Goal: Task Accomplishment & Management: Manage account settings

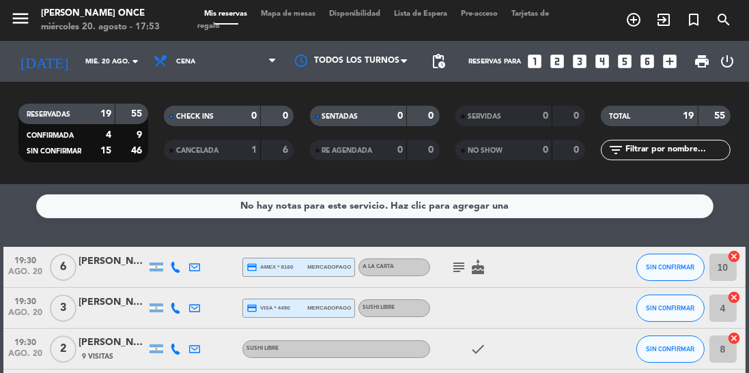
click at [172, 268] on icon at bounding box center [175, 267] width 11 height 11
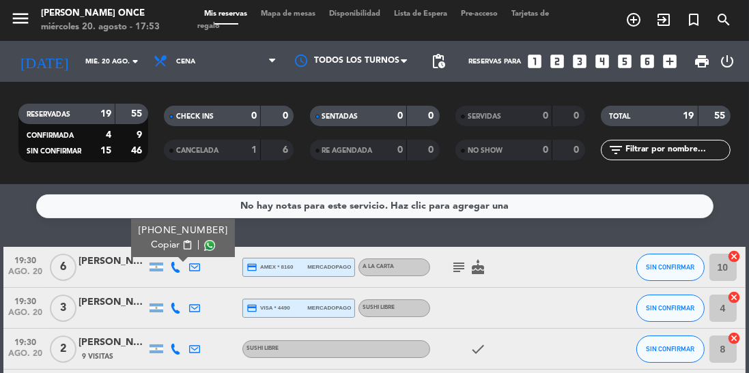
click at [177, 309] on icon at bounding box center [175, 308] width 11 height 11
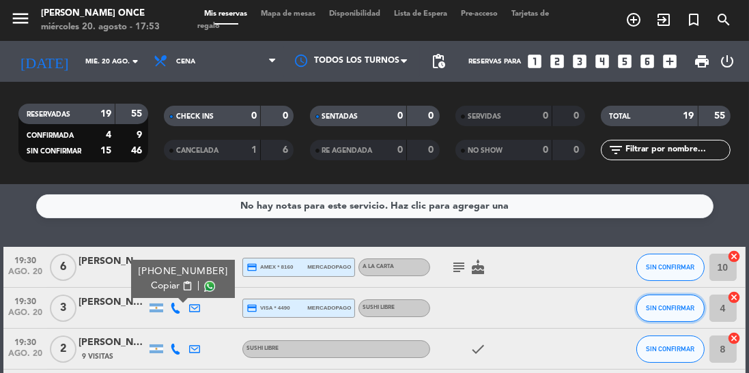
click at [675, 312] on button "SIN CONFIRMAR" at bounding box center [670, 308] width 68 height 27
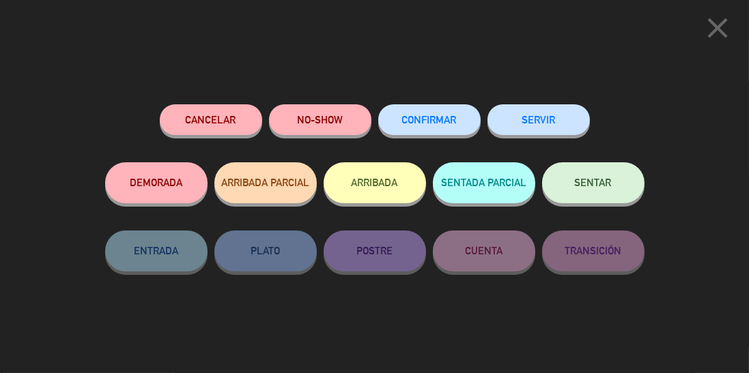
click at [435, 111] on button "CONFIRMAR" at bounding box center [429, 119] width 102 height 31
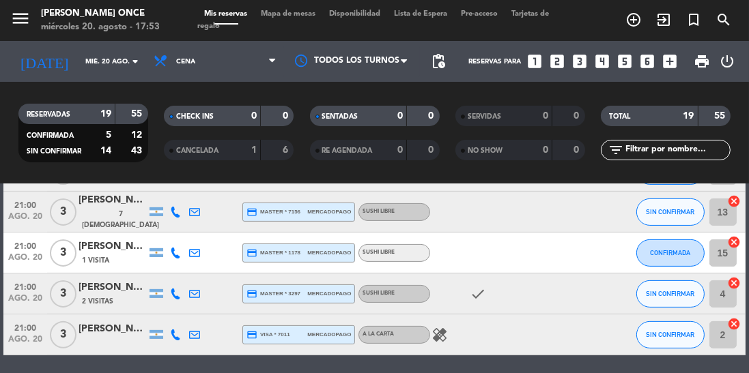
scroll to position [692, 0]
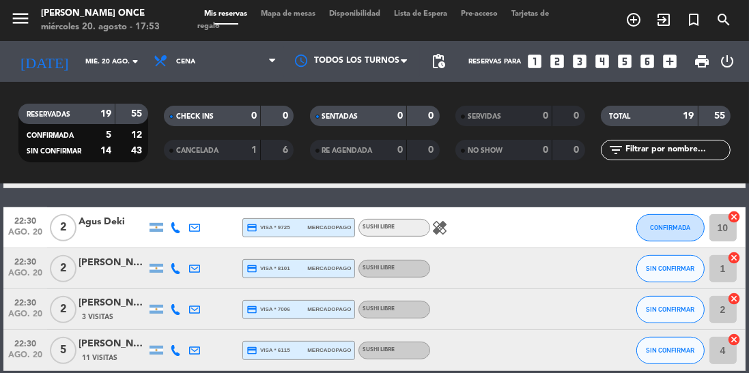
click at [175, 352] on icon at bounding box center [175, 350] width 11 height 11
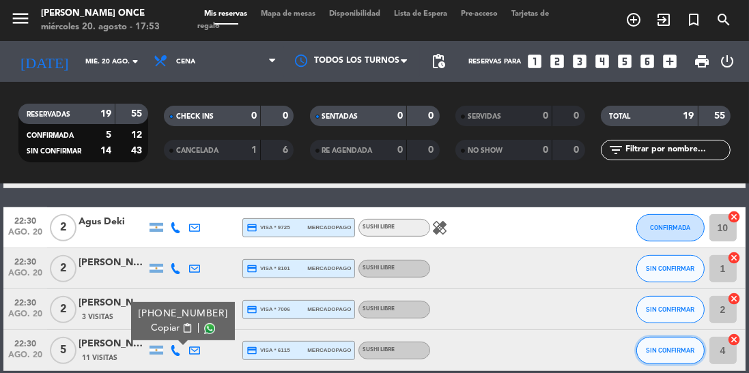
click at [674, 345] on button "SIN CONFIRMAR" at bounding box center [670, 350] width 68 height 27
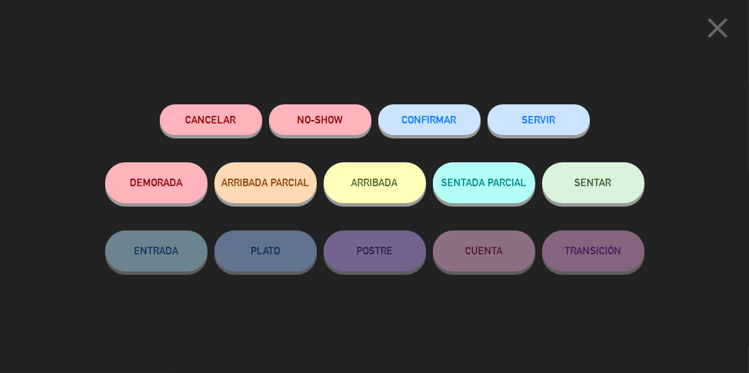
click at [437, 124] on span "CONFIRMAR" at bounding box center [429, 120] width 55 height 12
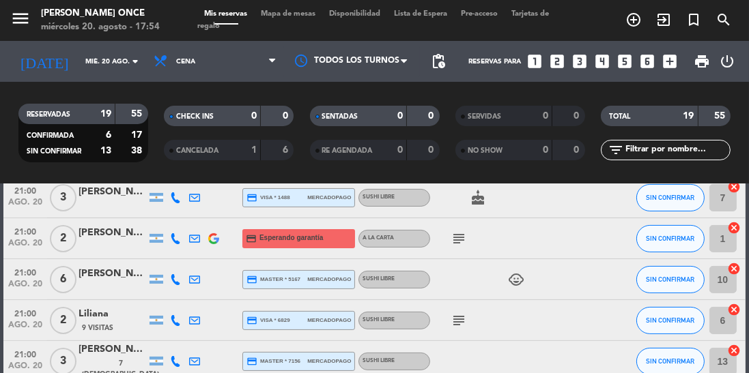
scroll to position [369, 0]
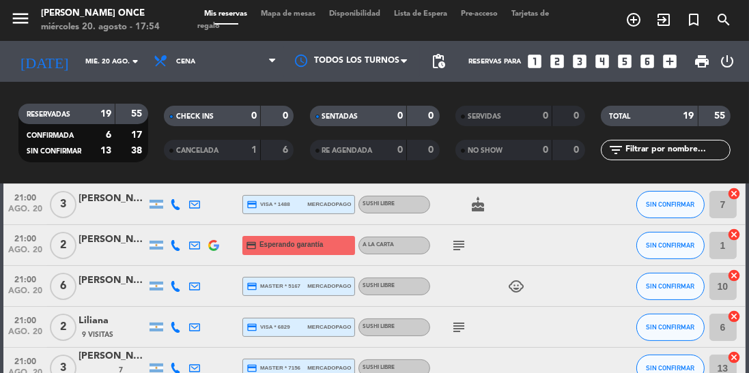
click at [453, 330] on icon "subject" at bounding box center [459, 327] width 16 height 16
click at [665, 324] on span "SIN CONFIRMAR" at bounding box center [670, 328] width 48 height 8
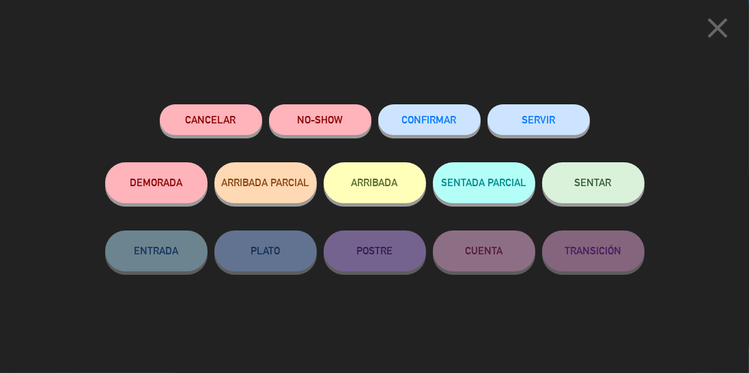
click at [431, 122] on span "CONFIRMAR" at bounding box center [429, 120] width 55 height 12
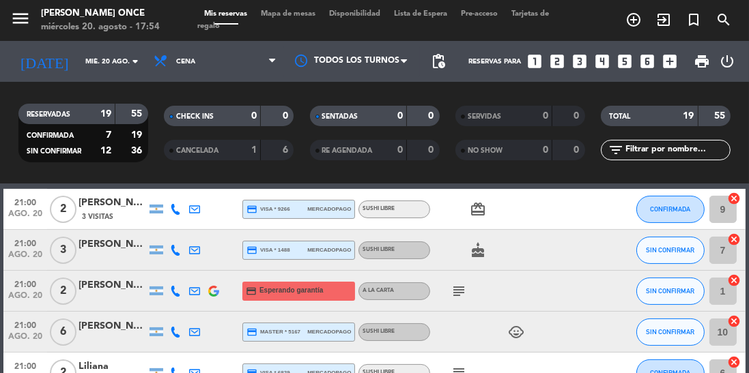
scroll to position [313, 0]
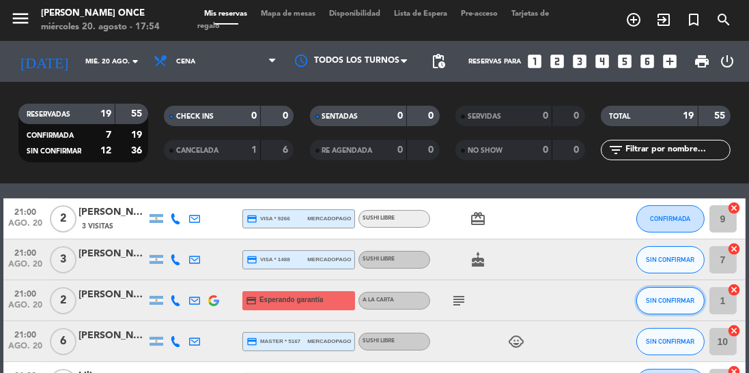
click at [651, 309] on button "SIN CONFIRMAR" at bounding box center [670, 300] width 68 height 27
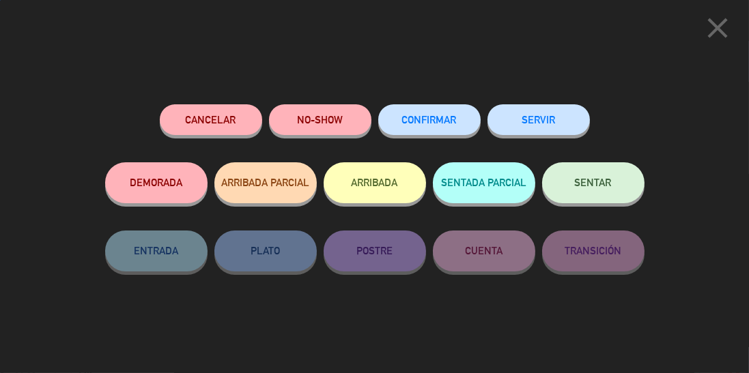
click at [656, 301] on div "close Cancelar NO-SHOW CONFIRMAR SERVIR DEMORADA ARRIBADA PARCIAL ARRIBADA SENT…" at bounding box center [374, 186] width 749 height 373
click at [440, 126] on span "CONFIRMAR" at bounding box center [429, 120] width 55 height 12
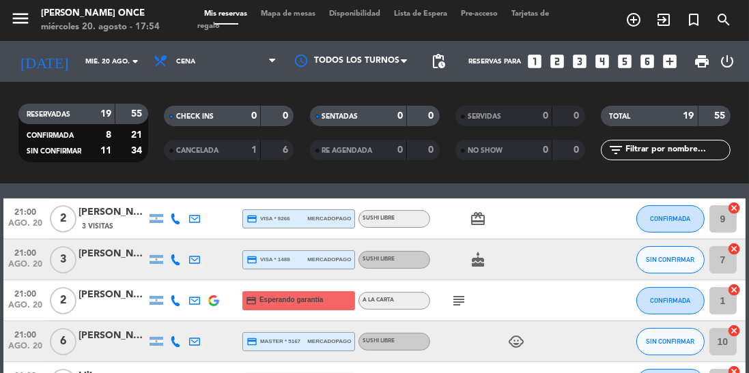
scroll to position [0, 0]
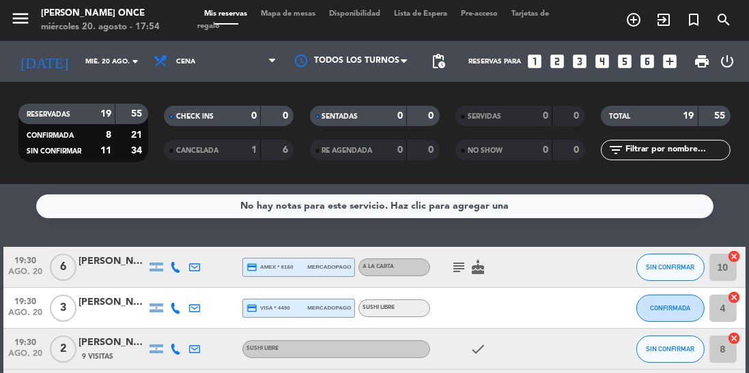
click at [177, 268] on icon at bounding box center [175, 267] width 11 height 11
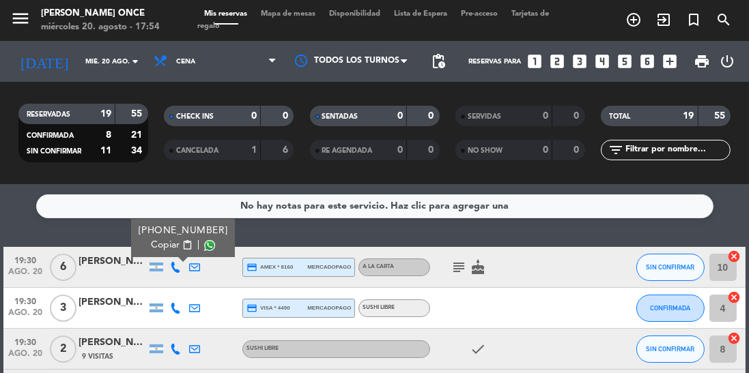
click at [175, 352] on icon at bounding box center [175, 349] width 11 height 11
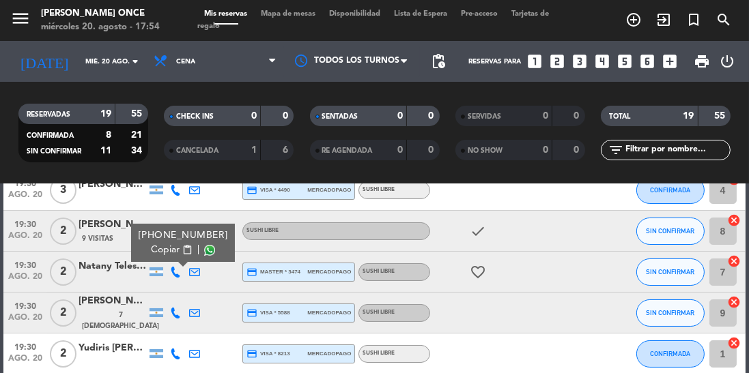
scroll to position [130, 0]
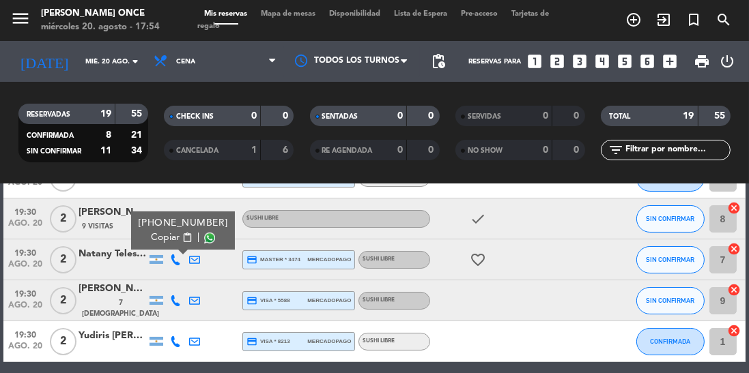
click at [175, 304] on icon at bounding box center [175, 301] width 11 height 11
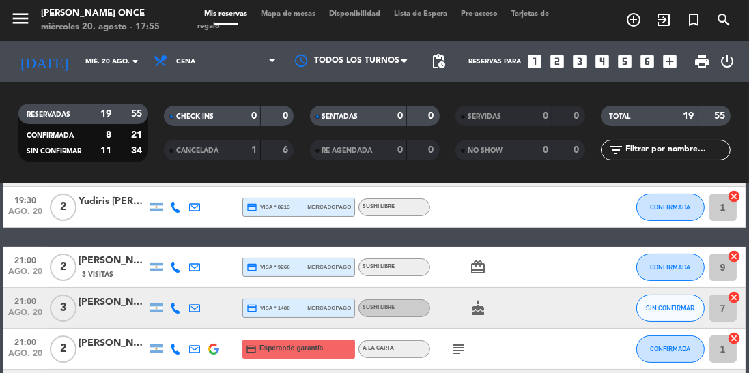
scroll to position [270, 0]
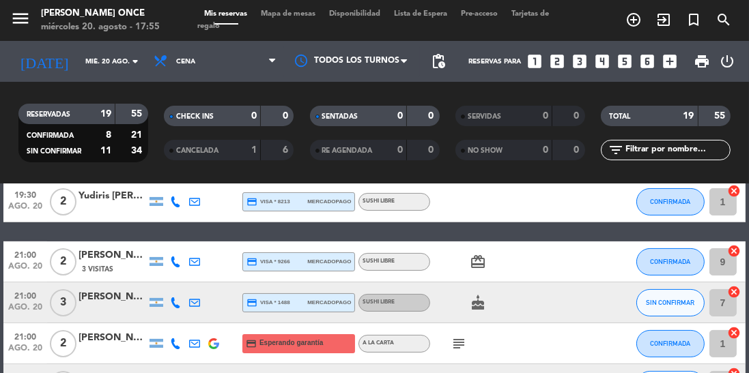
click at [179, 304] on icon at bounding box center [175, 303] width 11 height 11
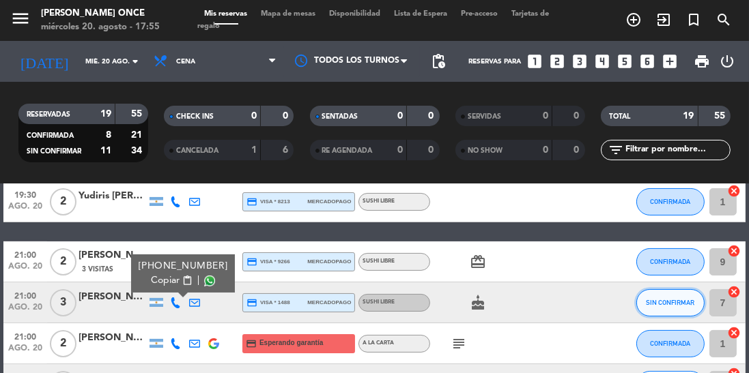
click at [672, 304] on span "SIN CONFIRMAR" at bounding box center [670, 303] width 48 height 8
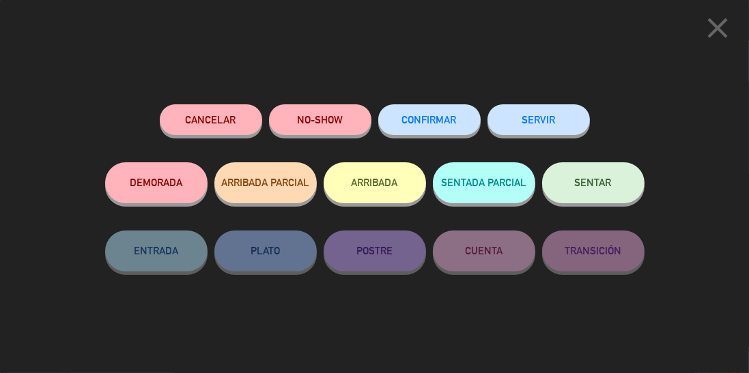
click at [437, 120] on span "CONFIRMAR" at bounding box center [429, 120] width 55 height 12
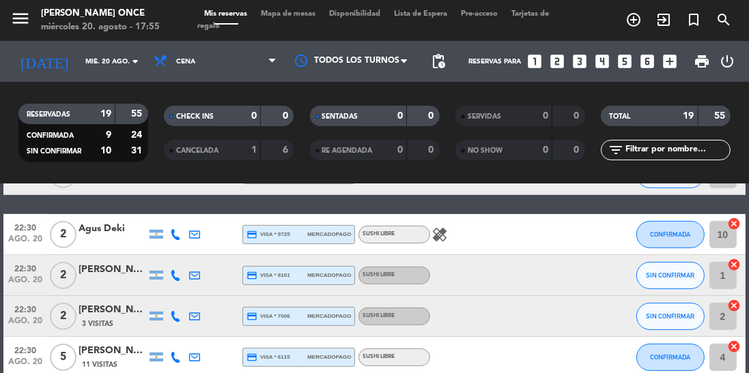
scroll to position [692, 0]
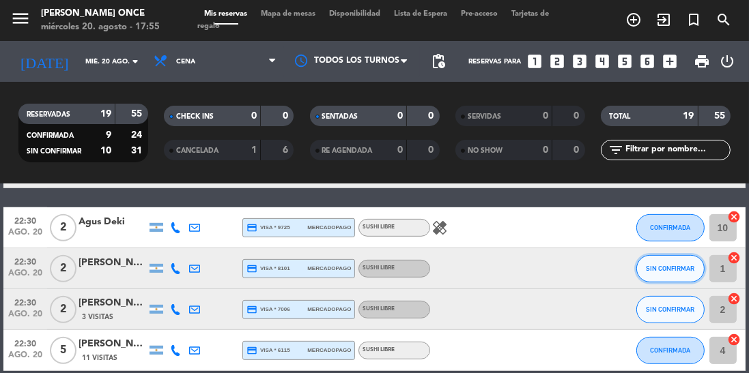
click at [672, 268] on span "SIN CONFIRMAR" at bounding box center [670, 269] width 48 height 8
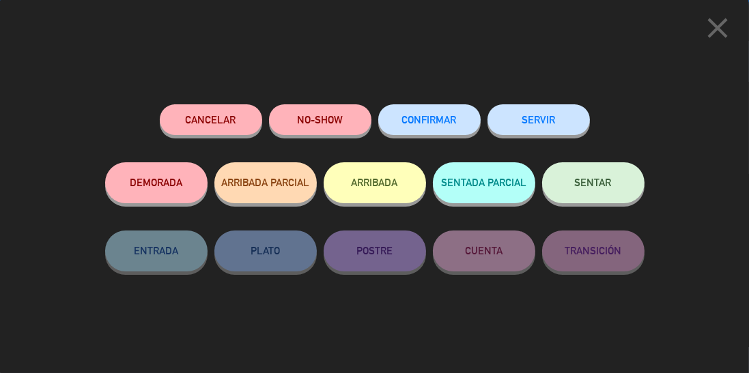
click at [435, 126] on span "CONFIRMAR" at bounding box center [429, 120] width 55 height 12
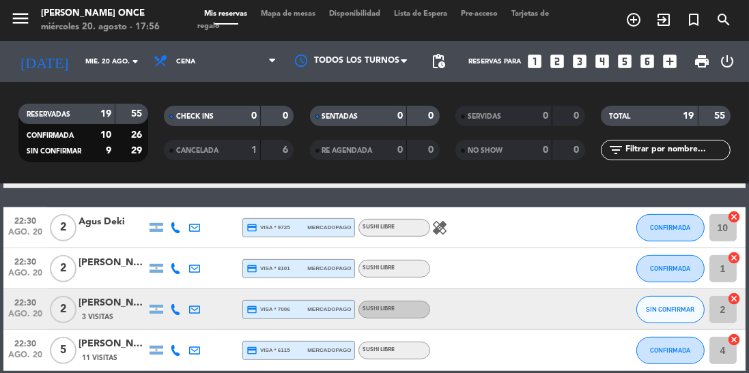
click at [432, 229] on icon "healing" at bounding box center [439, 228] width 16 height 16
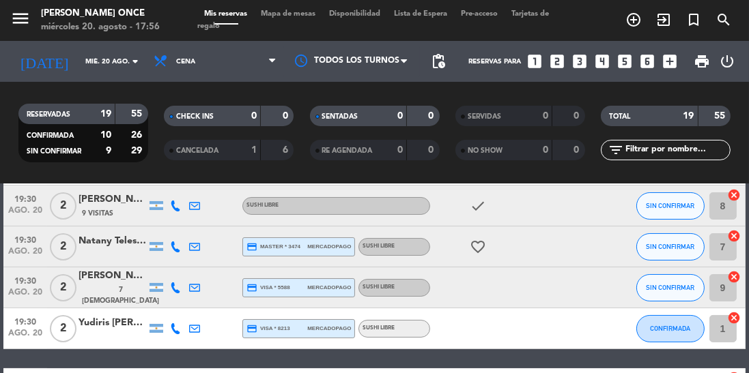
scroll to position [145, 0]
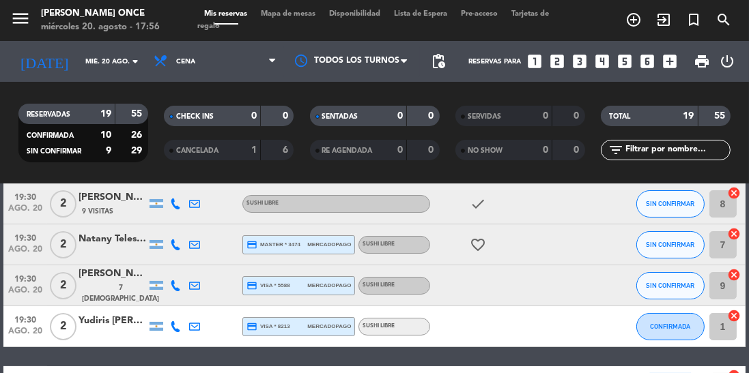
click at [380, 55] on div at bounding box center [351, 61] width 137 height 31
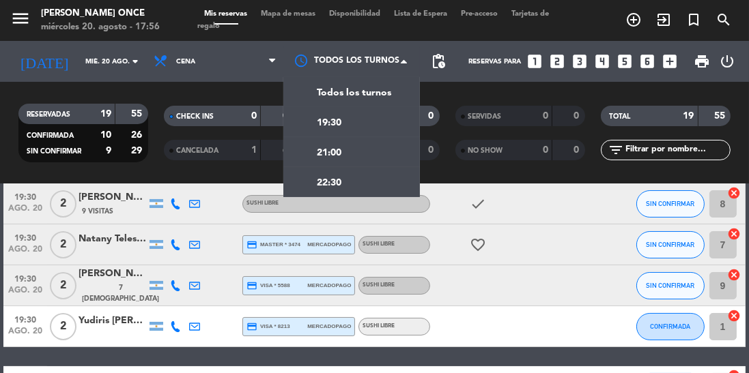
click at [345, 153] on div "21:00" at bounding box center [351, 152] width 137 height 30
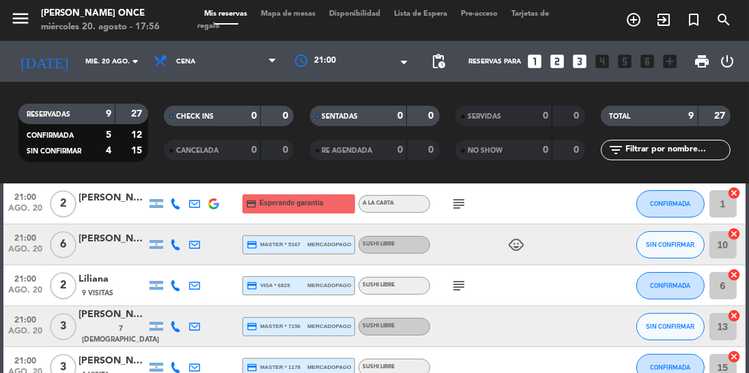
click at [375, 65] on div at bounding box center [351, 61] width 137 height 25
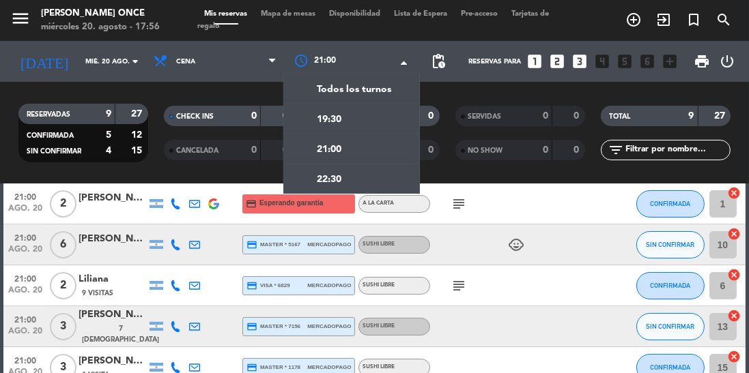
click at [356, 115] on div "19:30" at bounding box center [351, 119] width 137 height 30
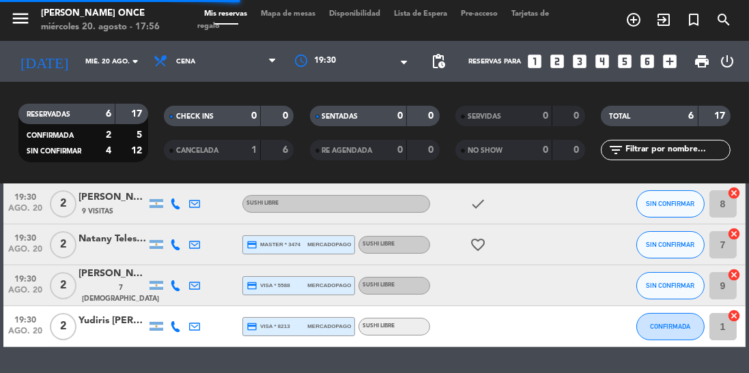
scroll to position [122, 0]
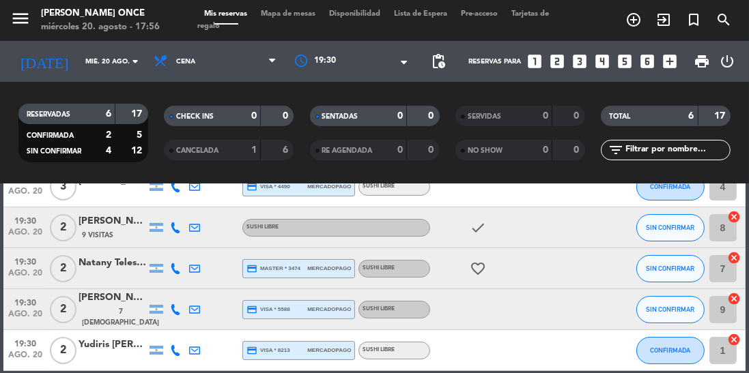
click at [127, 306] on div "[PERSON_NAME]" at bounding box center [113, 298] width 68 height 16
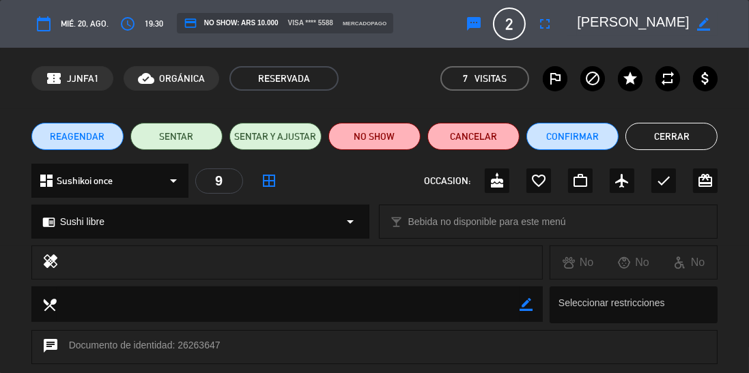
click at [133, 33] on button "access_time" at bounding box center [127, 24] width 25 height 25
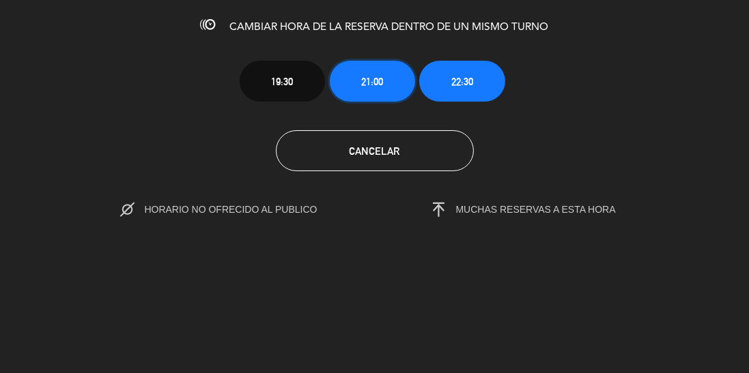
click at [384, 80] on button "21:00" at bounding box center [372, 81] width 85 height 41
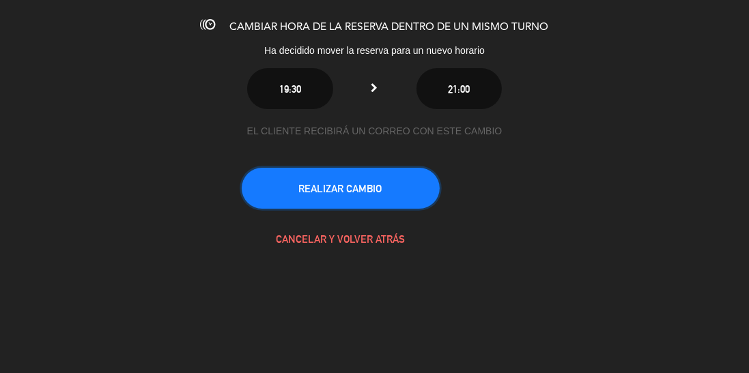
click at [355, 195] on button "REALIZAR CAMBIO" at bounding box center [341, 188] width 198 height 41
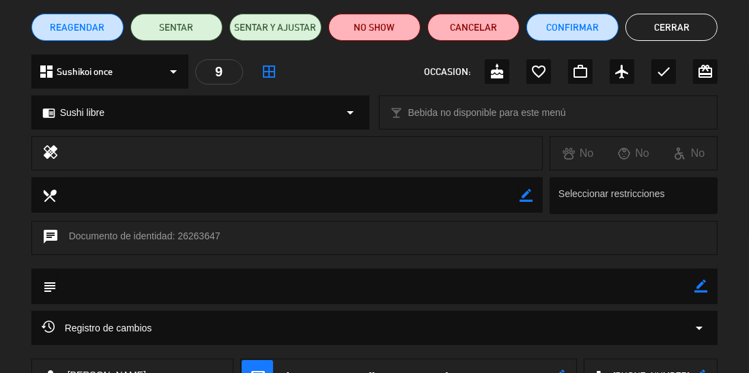
scroll to position [119, 0]
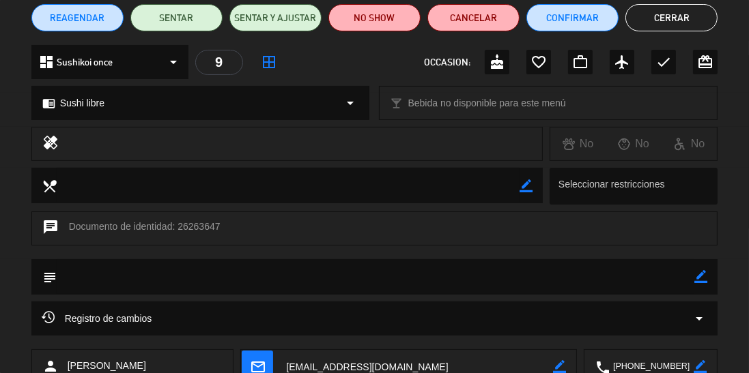
click at [258, 363] on icon "mail_outline" at bounding box center [257, 366] width 15 height 15
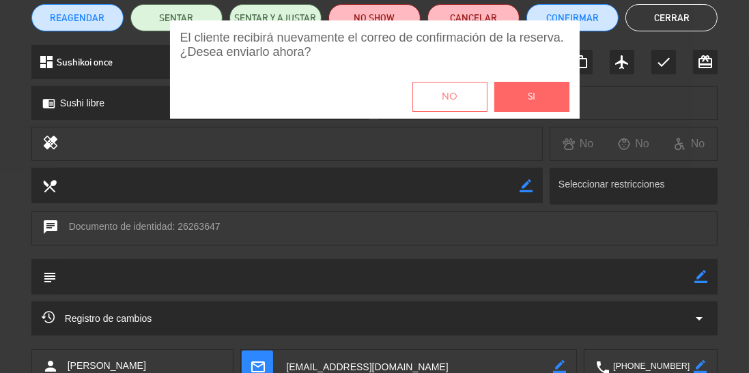
click at [532, 98] on span "Si" at bounding box center [532, 97] width 8 height 16
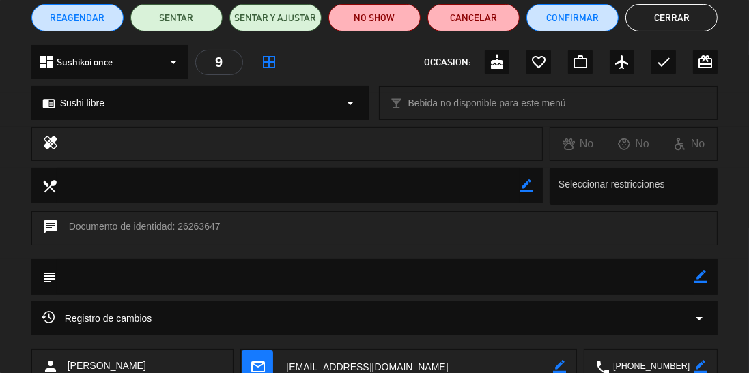
click at [684, 14] on button "Cerrar" at bounding box center [671, 17] width 92 height 27
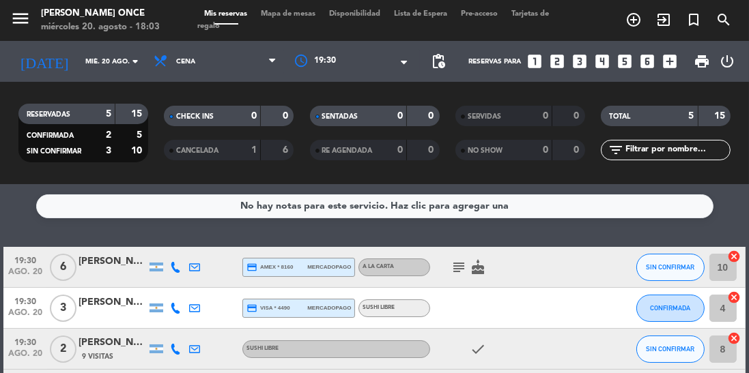
scroll to position [81, 0]
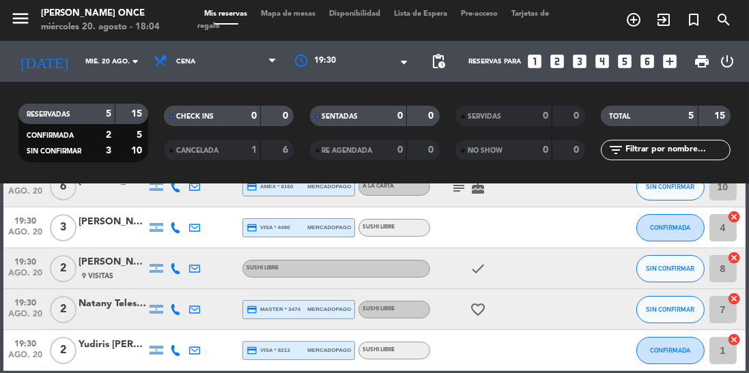
click at [363, 61] on div at bounding box center [351, 61] width 137 height 25
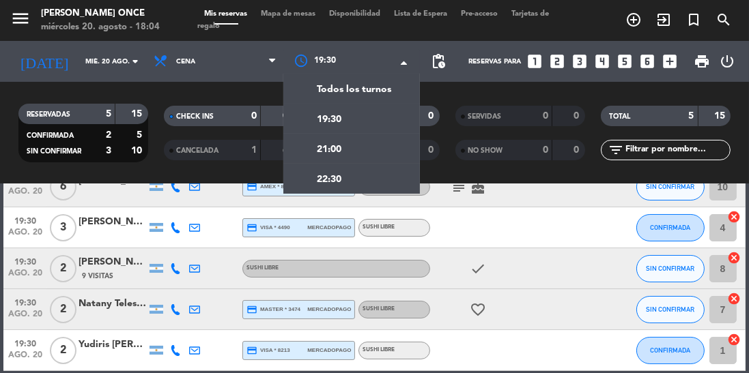
click at [391, 89] on div "Todos los turnos" at bounding box center [351, 89] width 137 height 30
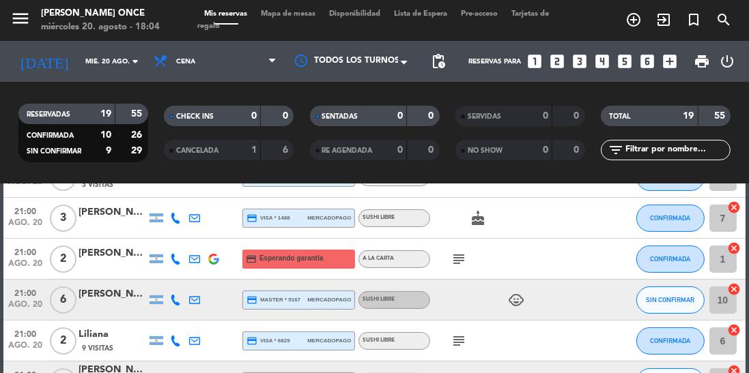
scroll to position [309, 0]
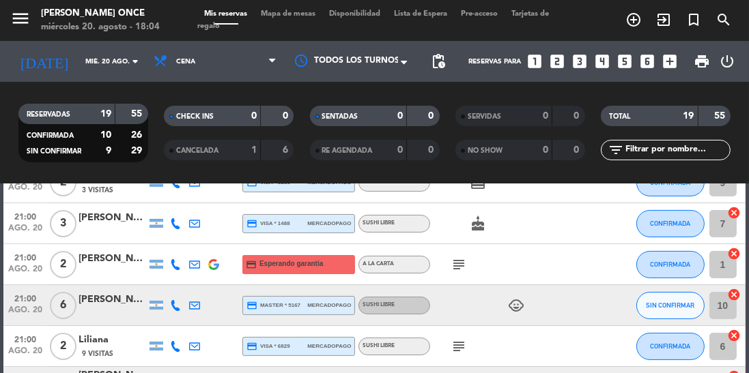
click at [173, 309] on icon at bounding box center [175, 305] width 11 height 11
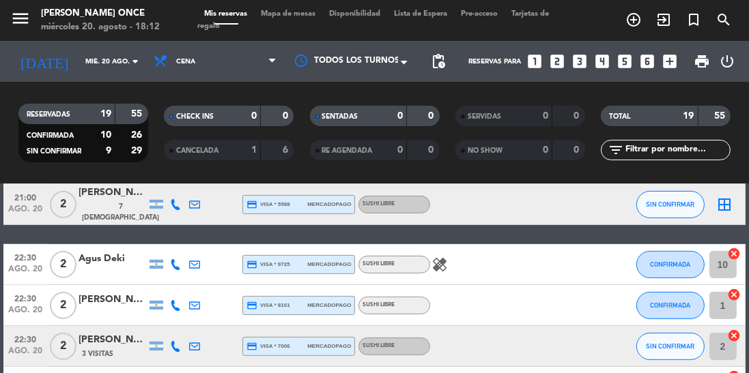
scroll to position [692, 0]
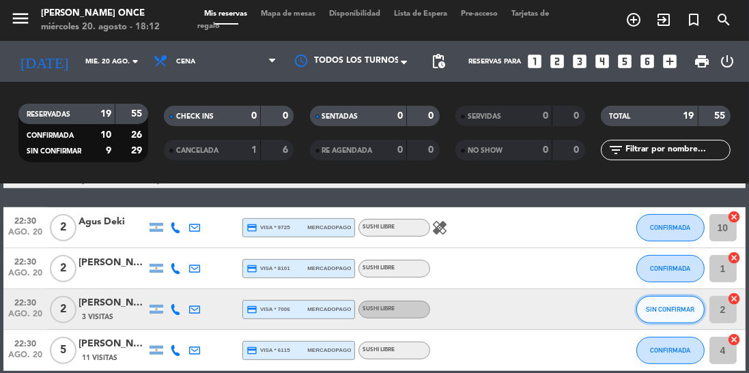
click at [670, 313] on button "SIN CONFIRMAR" at bounding box center [670, 309] width 68 height 27
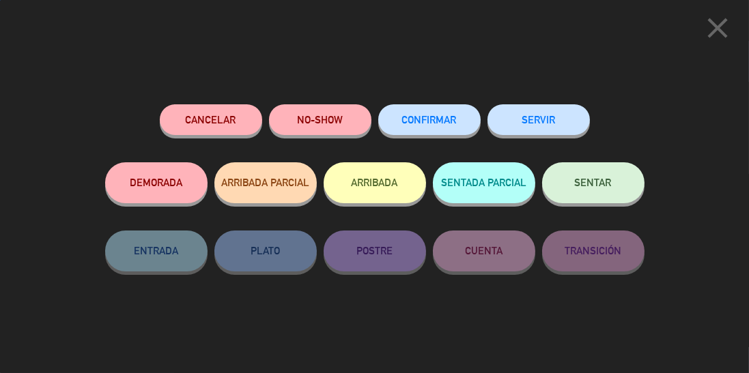
click at [449, 117] on span "CONFIRMAR" at bounding box center [429, 120] width 55 height 12
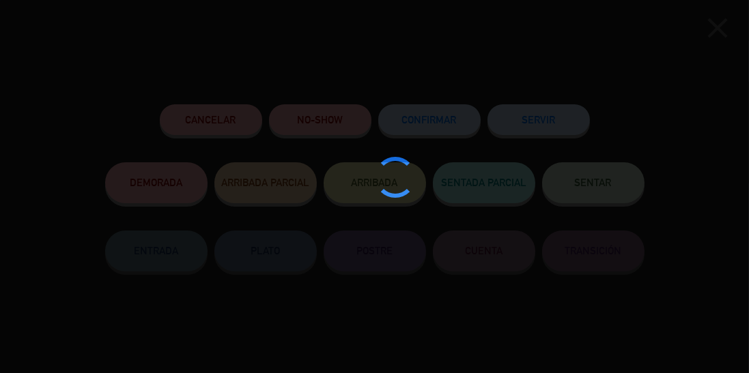
type input "3"
